Goal: Browse casually

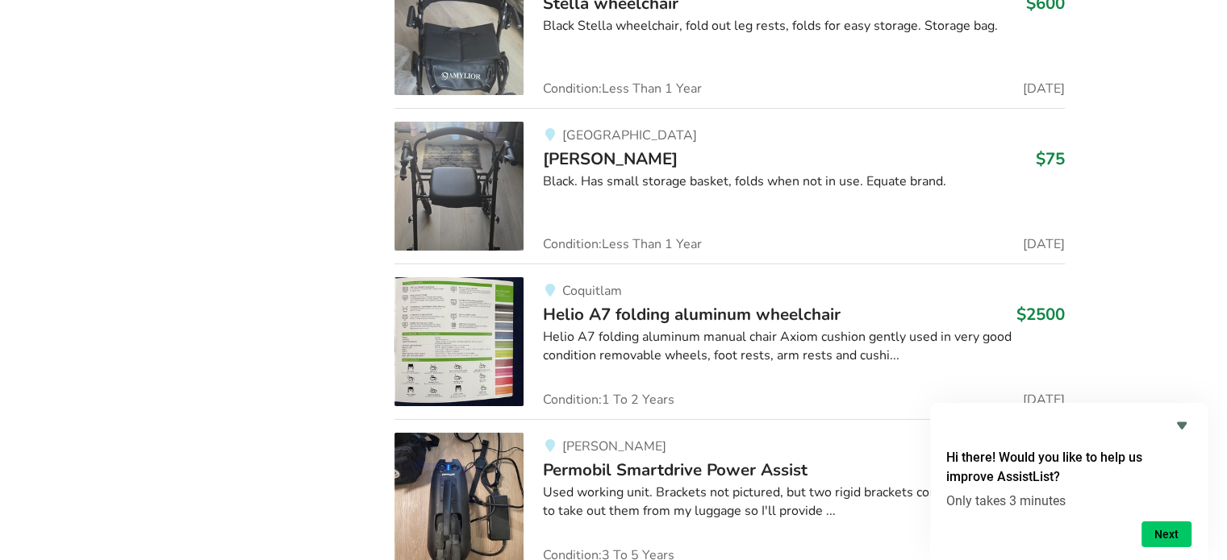
scroll to position [5986, 0]
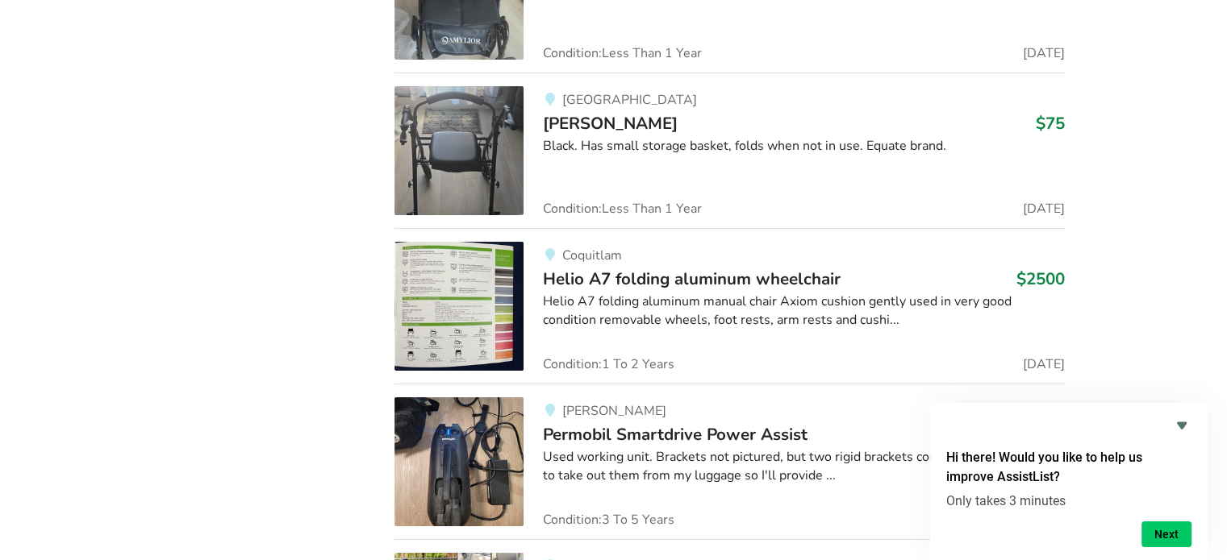
click at [466, 135] on img at bounding box center [458, 150] width 129 height 129
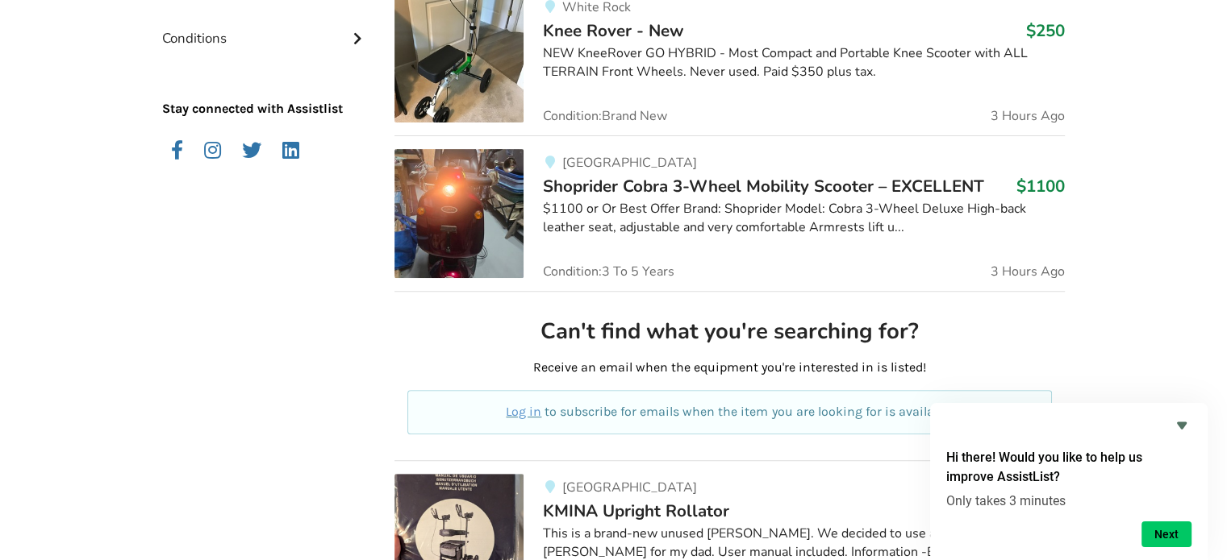
scroll to position [583, 0]
